Goal: Obtain resource: Download file/media

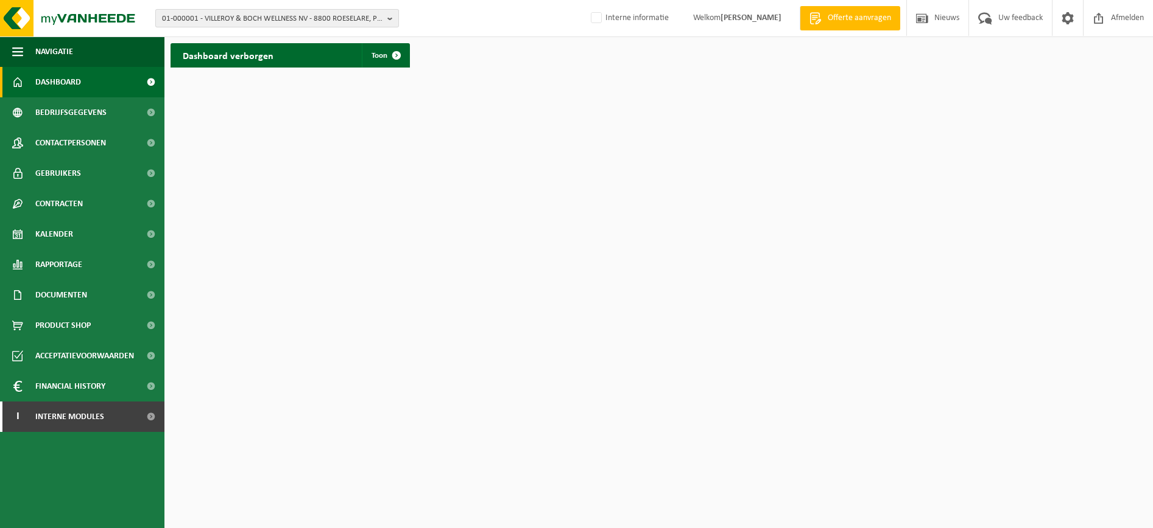
click at [304, 19] on span "01-000001 - VILLEROY & BOCH WELLNESS NV - 8800 ROESELARE, POPULIERSTRAAT 1" at bounding box center [272, 19] width 220 height 18
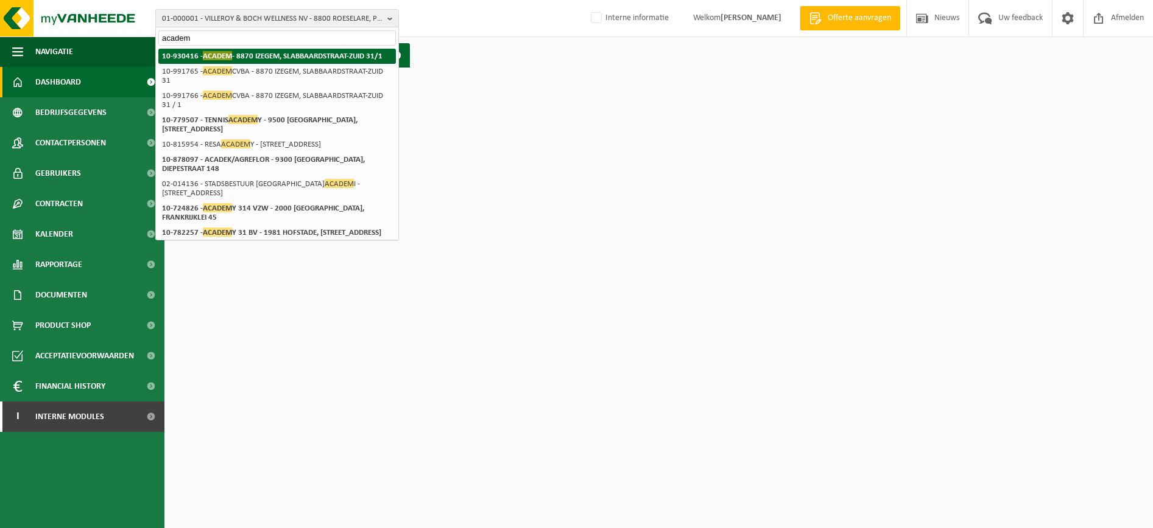
type input "academ"
click at [264, 61] on li "10-930416 - ACADEM - 8870 IZEGEM, SLABBAARDSTRAAT-ZUID 31/1" at bounding box center [276, 56] width 237 height 15
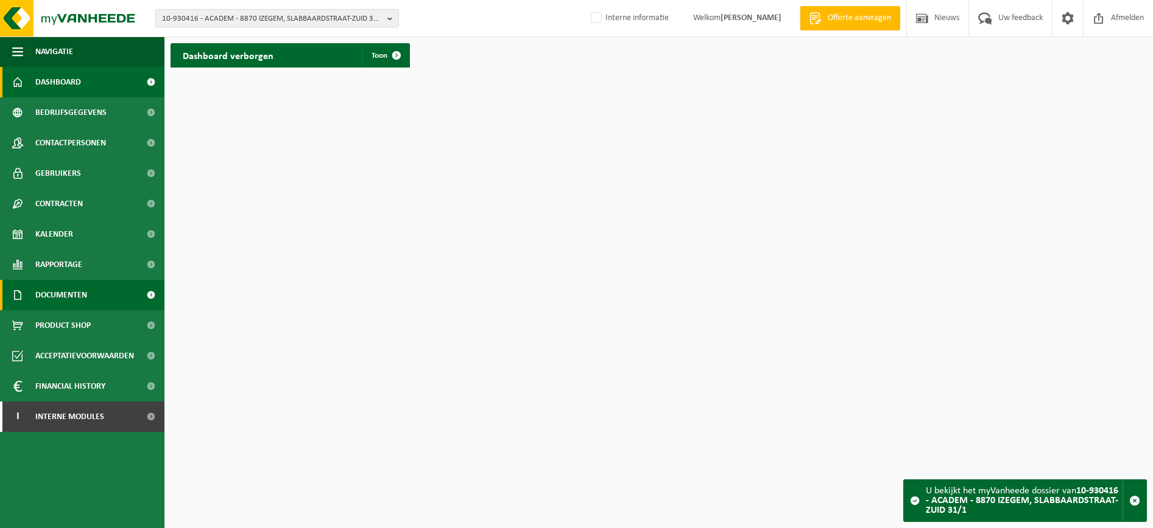
click at [66, 300] on span "Documenten" at bounding box center [61, 295] width 52 height 30
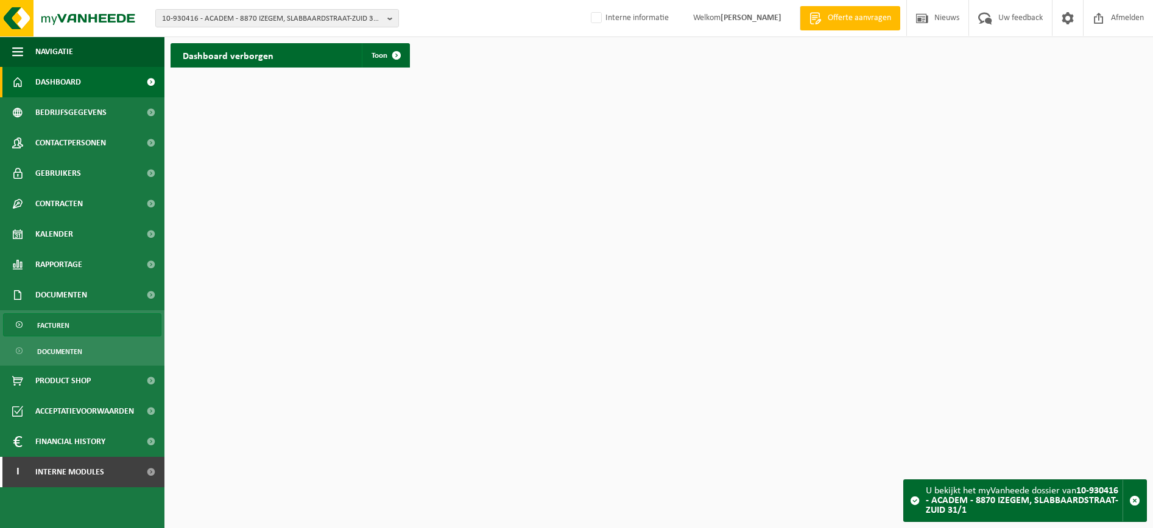
click at [81, 328] on link "Facturen" at bounding box center [82, 325] width 158 height 23
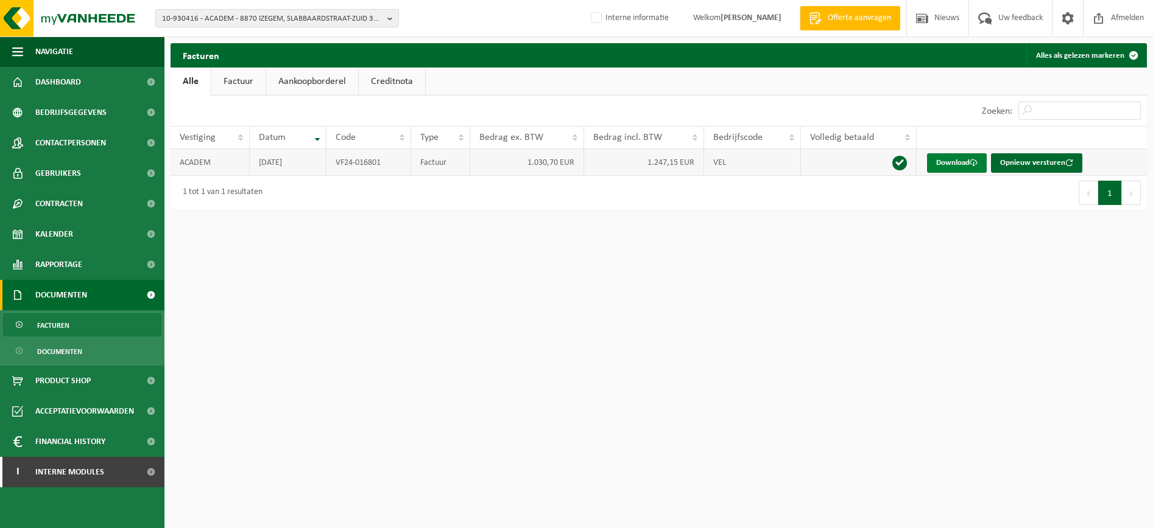
click at [973, 166] on span at bounding box center [973, 163] width 8 height 8
click at [972, 167] on span at bounding box center [973, 163] width 8 height 8
click at [64, 174] on span "Gebruikers" at bounding box center [58, 173] width 46 height 30
